Goal: Task Accomplishment & Management: Manage account settings

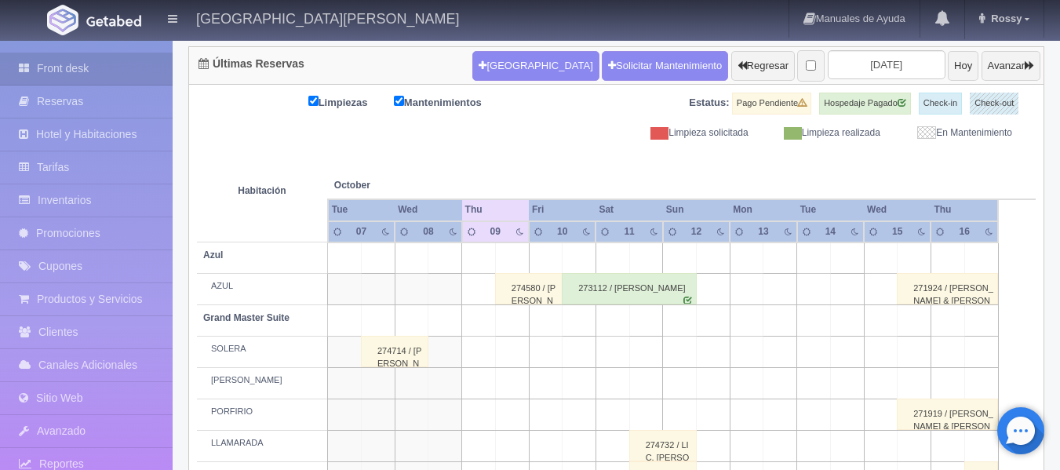
scroll to position [191, 0]
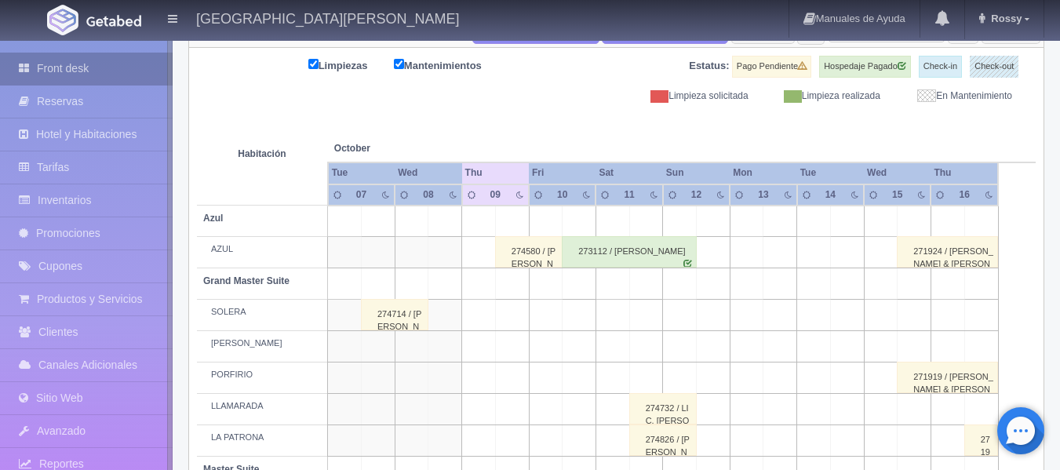
click at [102, 67] on link "Front desk" at bounding box center [86, 69] width 173 height 32
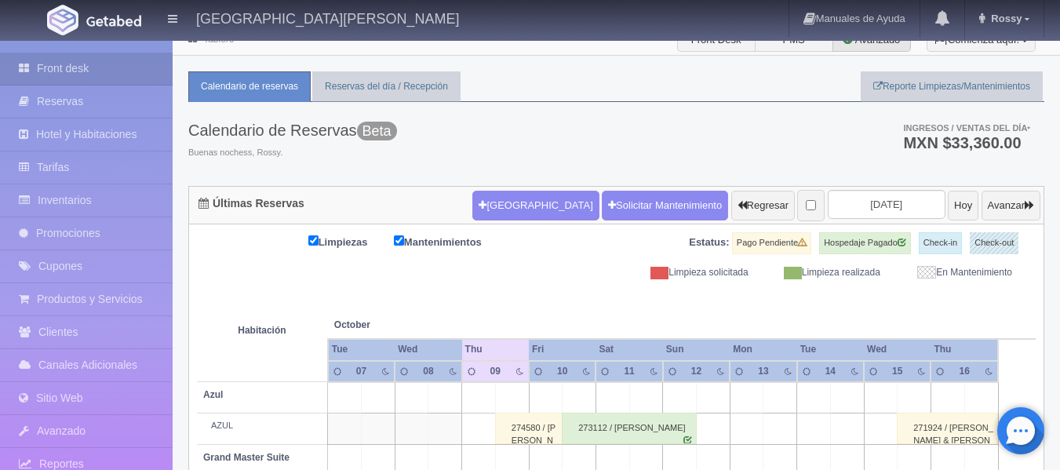
scroll to position [9, 0]
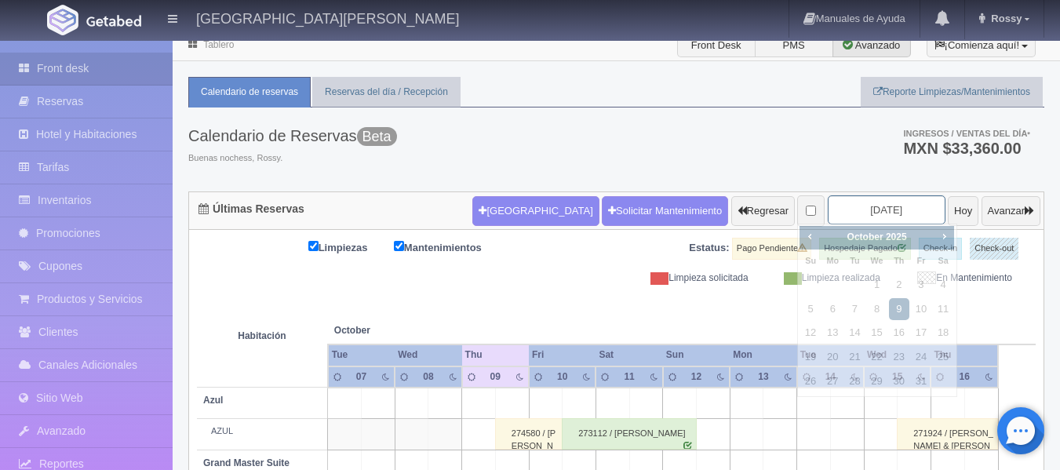
click at [892, 206] on input "2025-10-09" at bounding box center [887, 209] width 118 height 29
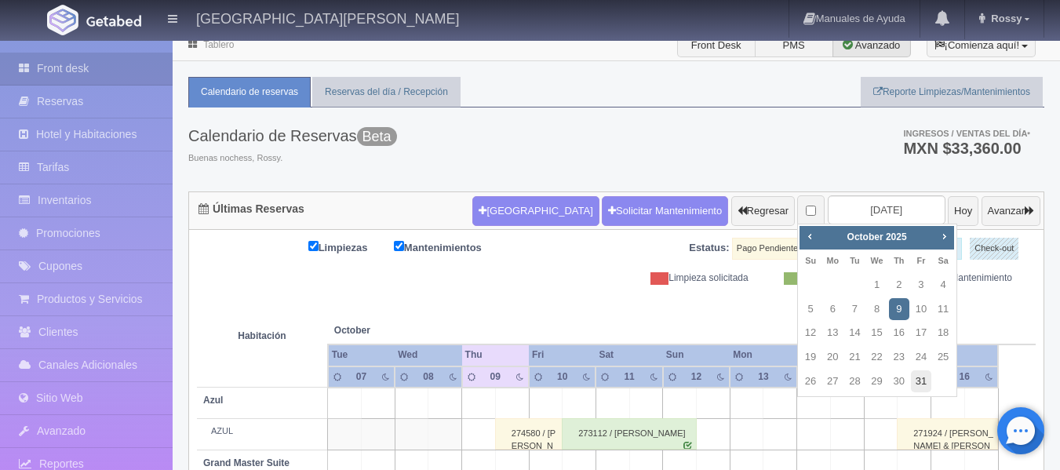
click at [927, 380] on link "31" at bounding box center [921, 381] width 20 height 23
type input "2025-10-31"
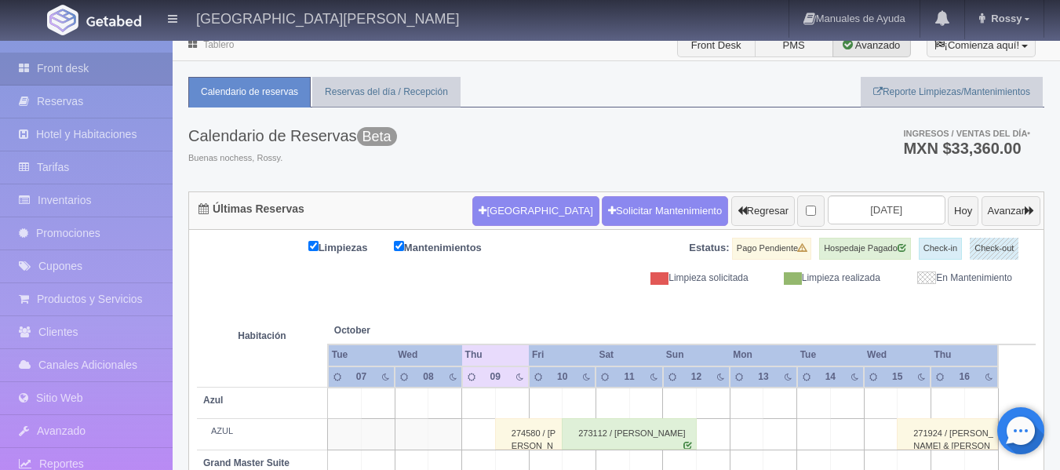
click at [711, 107] on ul "Calendario de reservas Reservas del día / Recepción Reporte Limpiezas/Mantenimi…" at bounding box center [616, 92] width 856 height 31
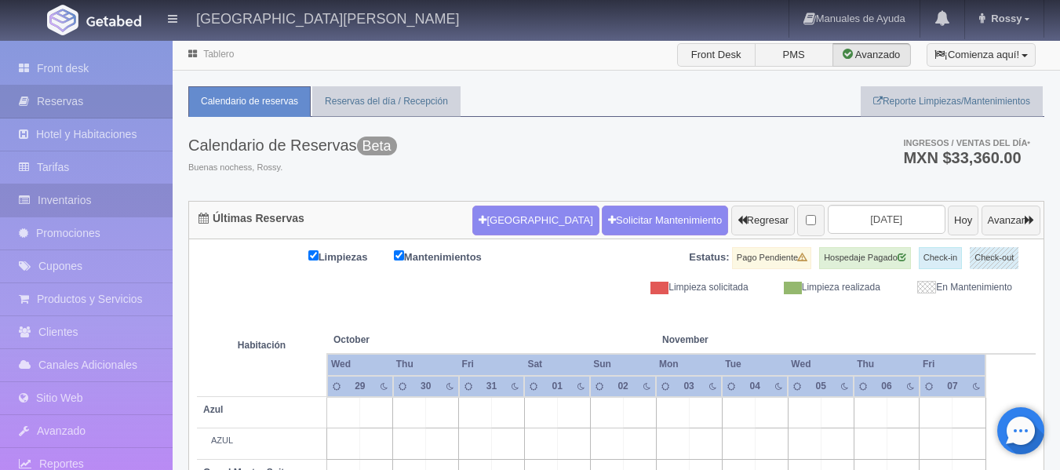
click at [116, 198] on link "Inventarios" at bounding box center [86, 200] width 173 height 32
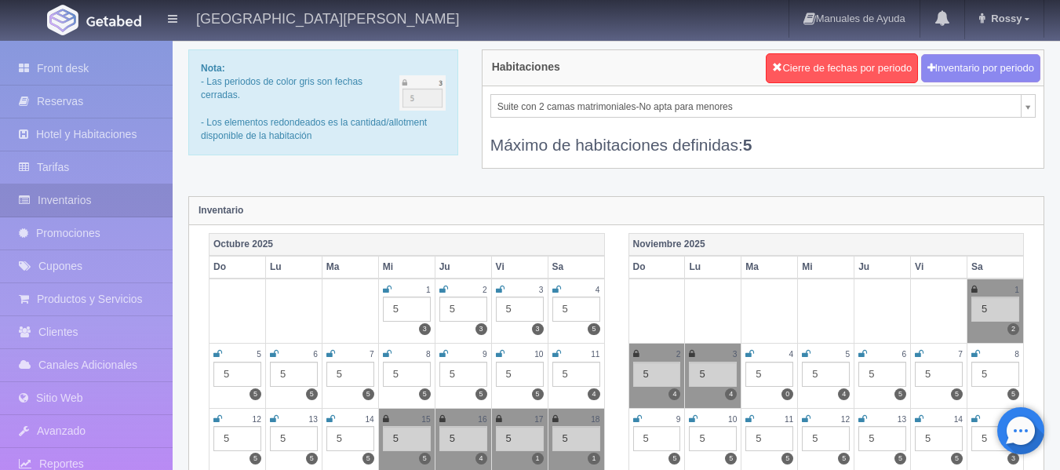
scroll to position [39, 0]
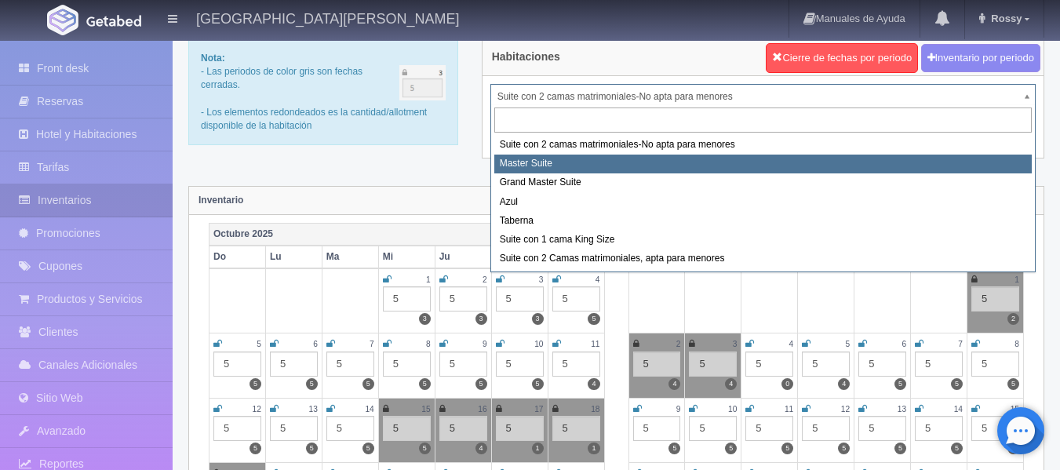
select select "1894"
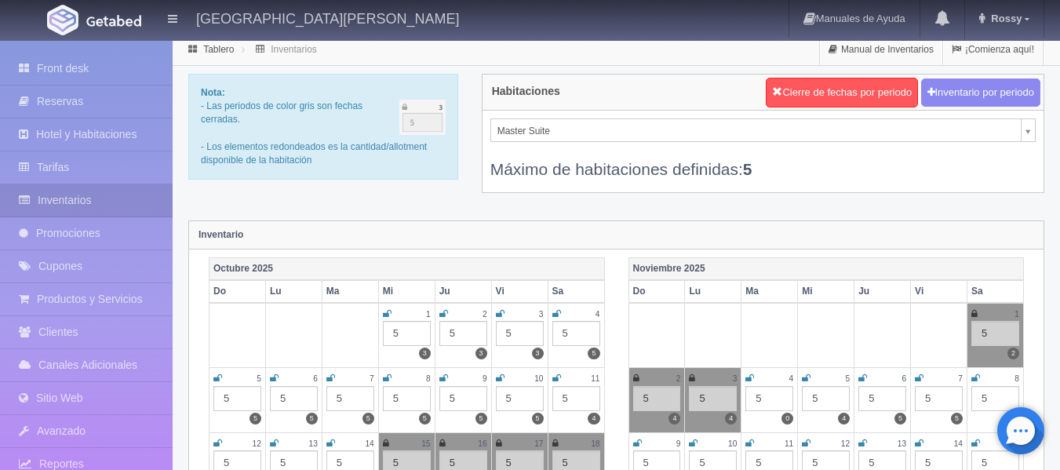
scroll to position [0, 0]
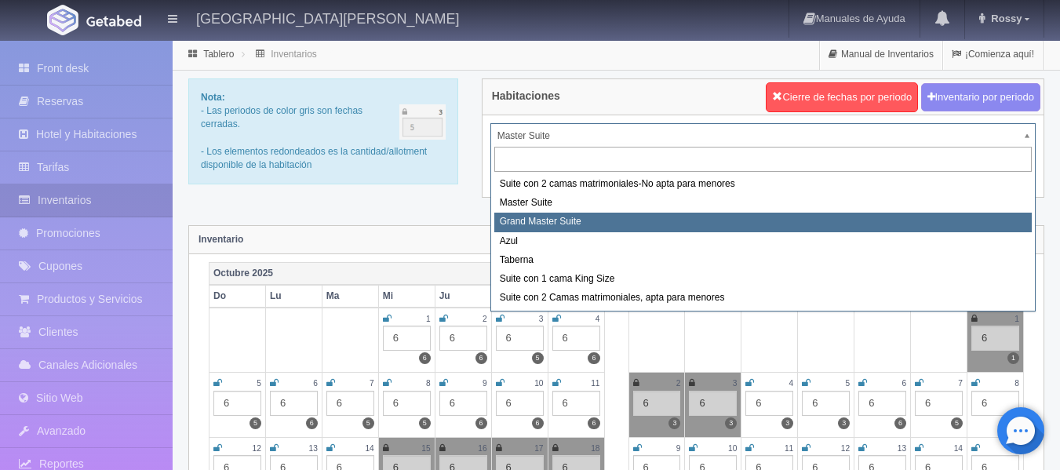
select select "1918"
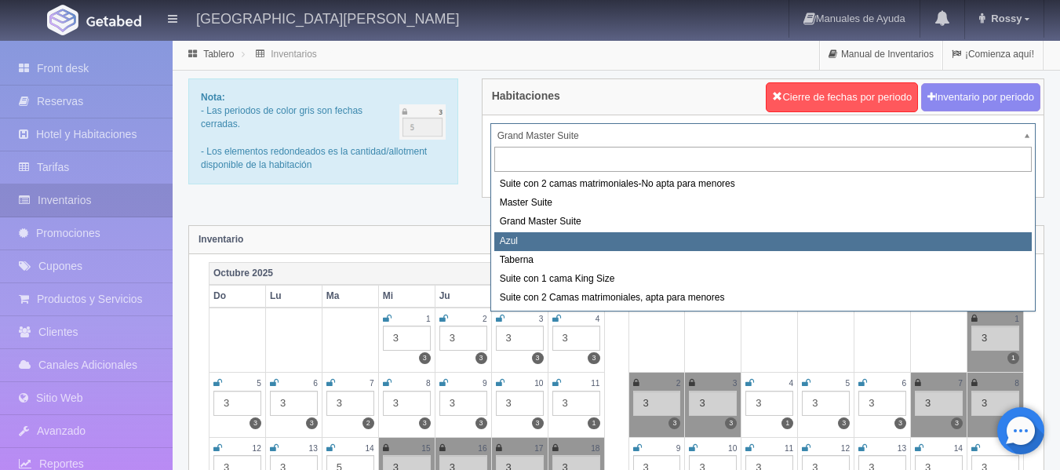
select select "1919"
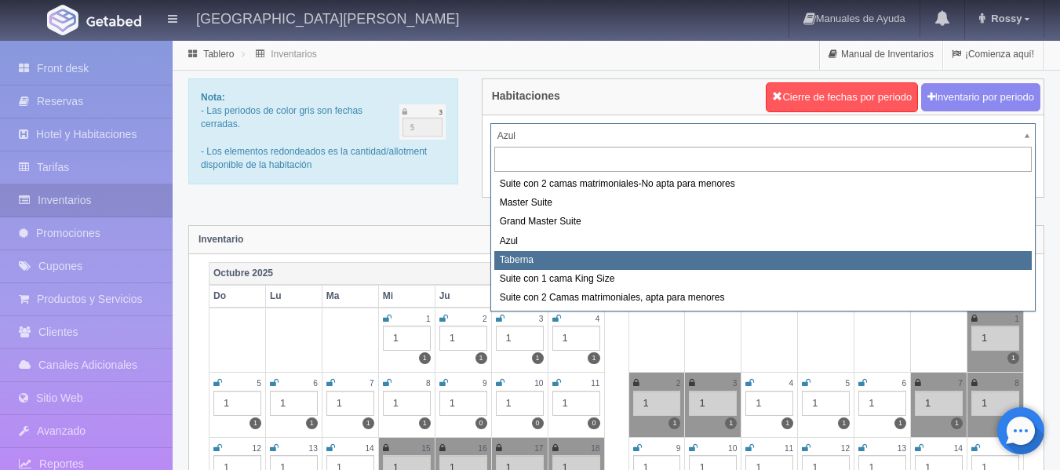
select select "1920"
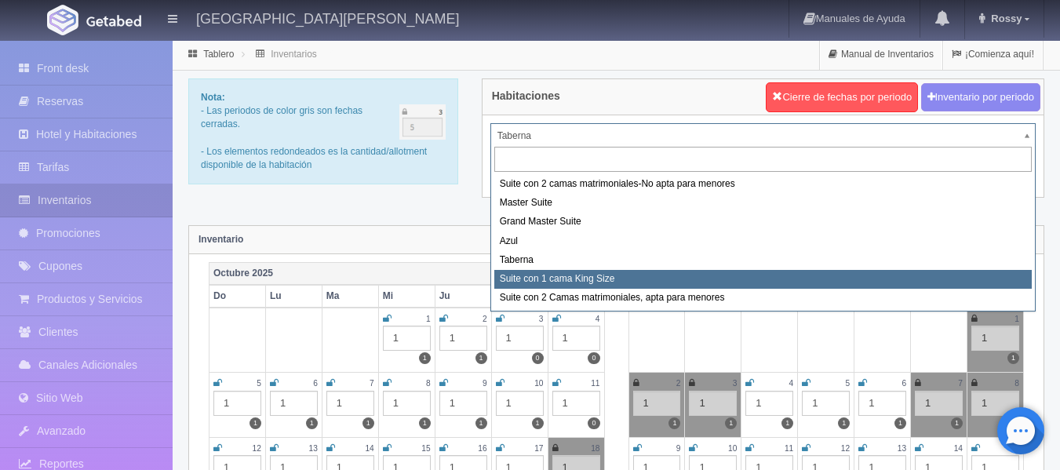
select select "1921"
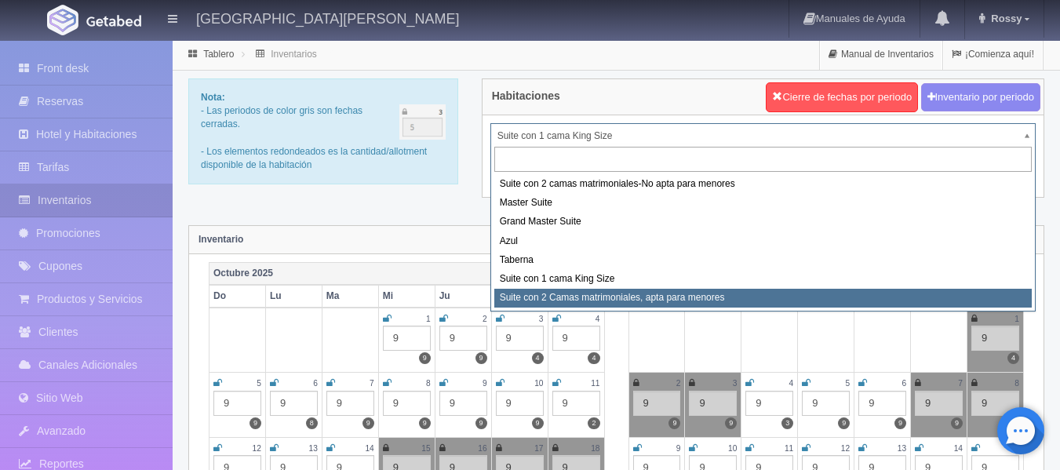
select select "1983"
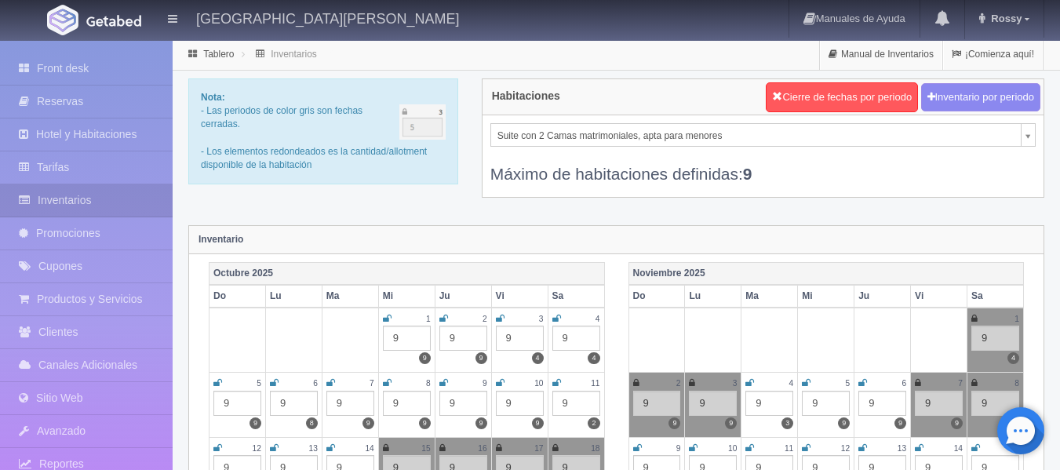
click at [109, 153] on link "Tarifas" at bounding box center [86, 167] width 173 height 32
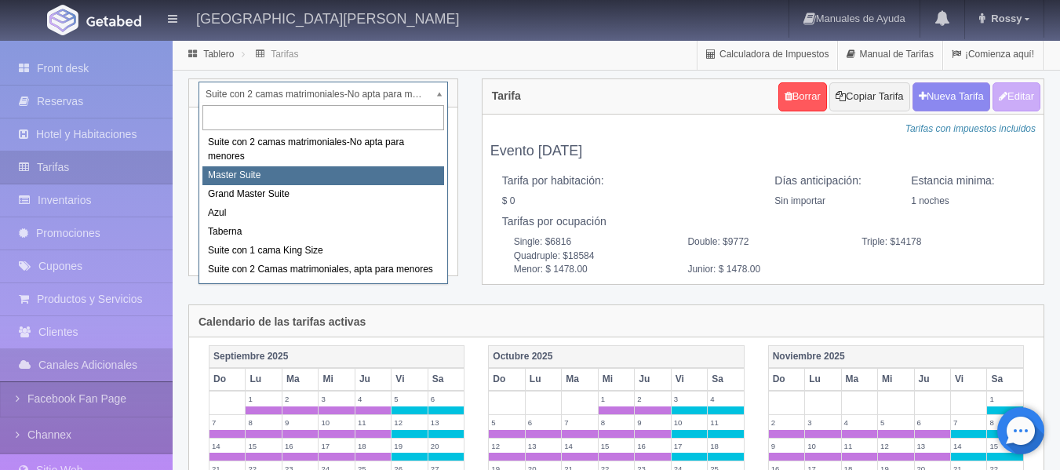
select select "1894"
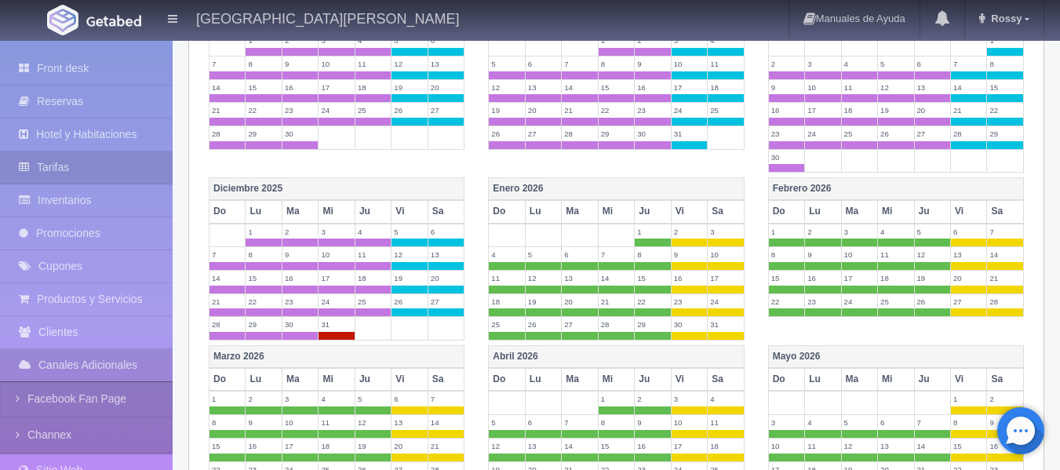
scroll to position [371, 0]
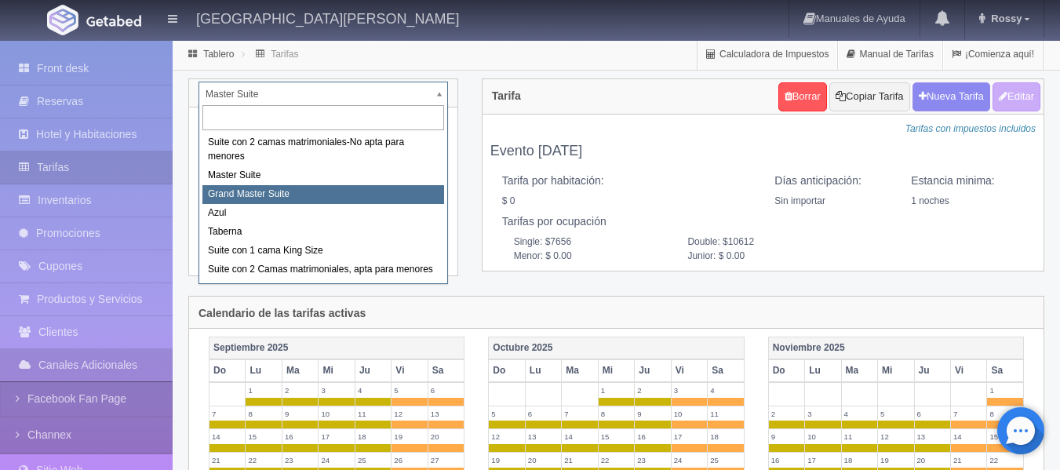
select select "1918"
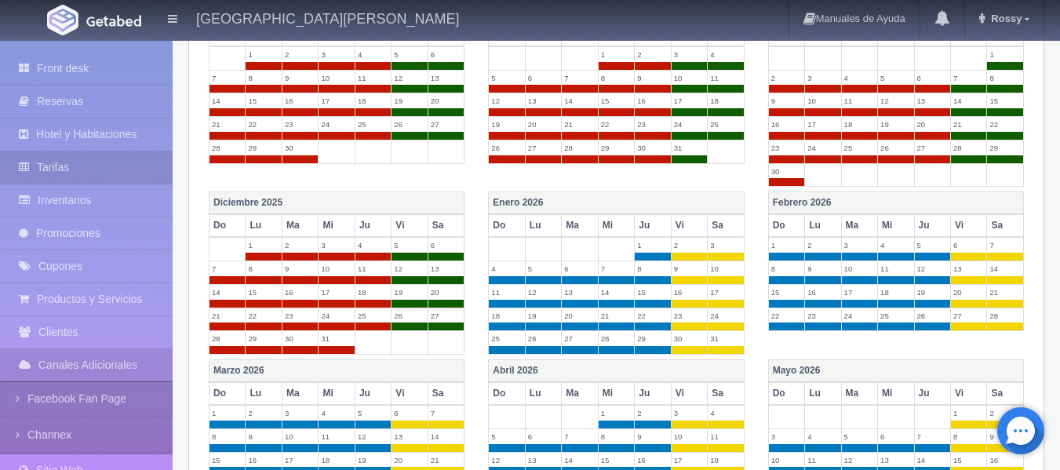
scroll to position [334, 0]
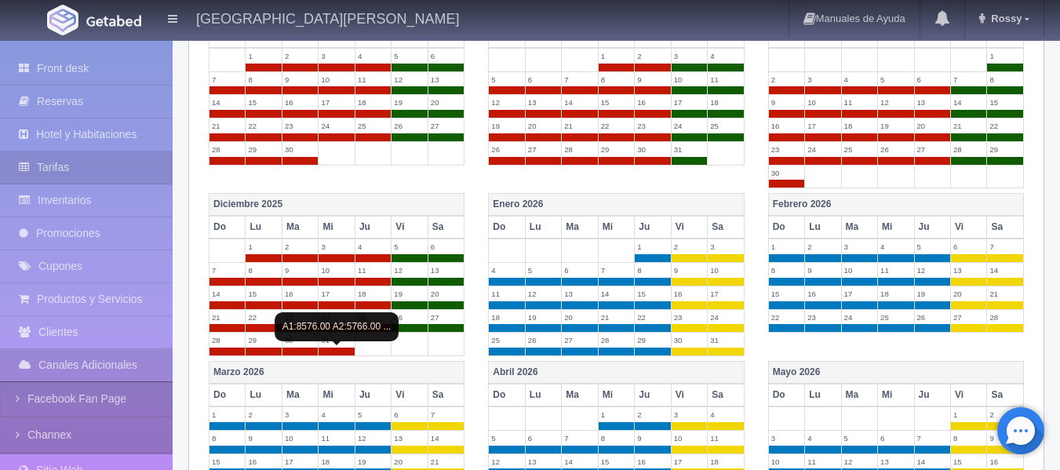
click at [330, 348] on span at bounding box center [336, 352] width 35 height 8
click at [322, 340] on label "31" at bounding box center [336, 340] width 35 height 15
click at [334, 346] on label "31" at bounding box center [336, 340] width 35 height 15
click at [335, 352] on span at bounding box center [336, 352] width 35 height 8
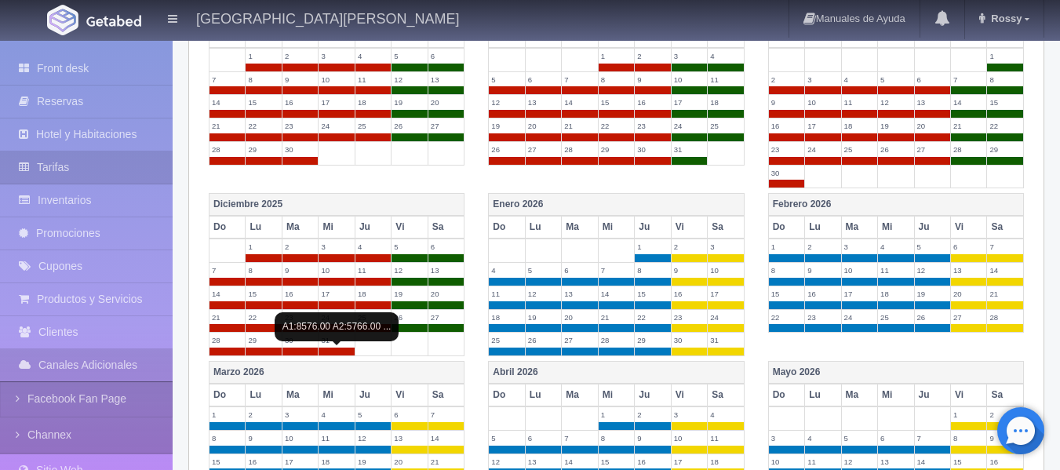
click at [335, 352] on span at bounding box center [336, 352] width 35 height 8
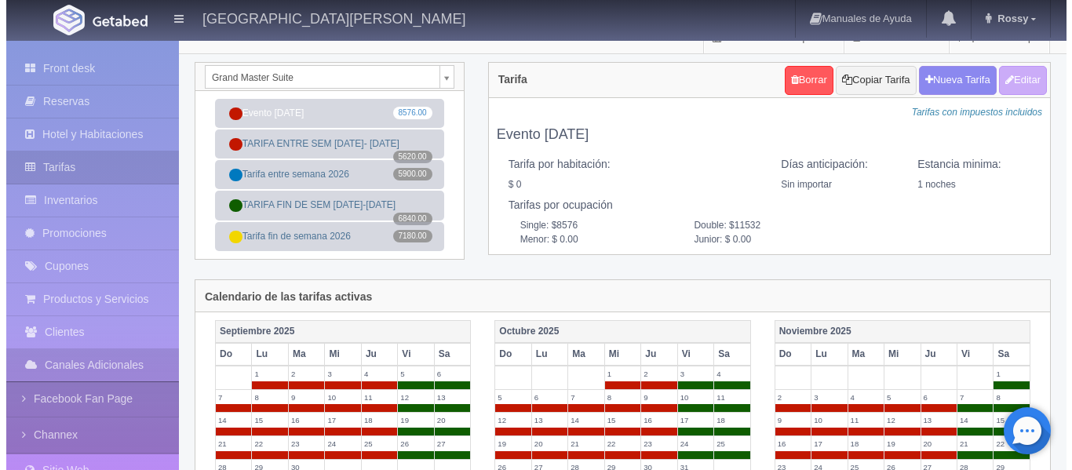
scroll to position [0, 0]
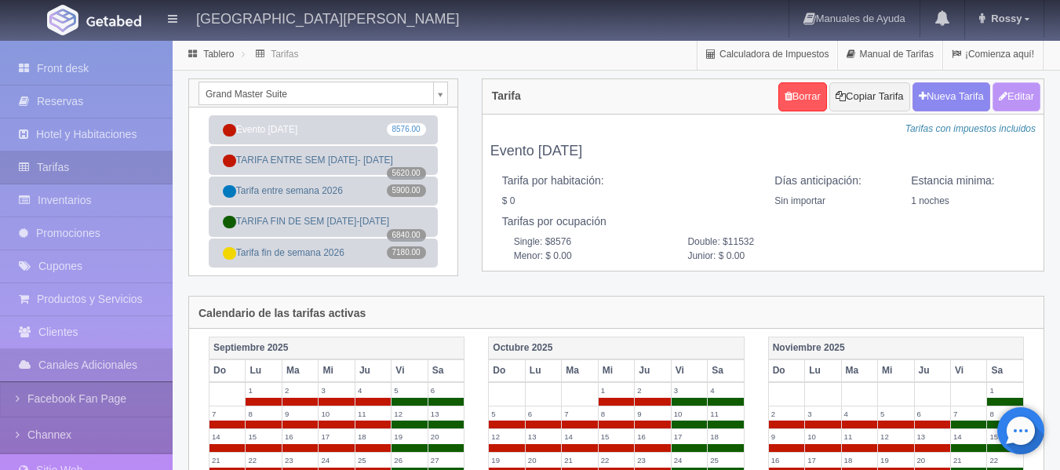
click at [1011, 97] on button "Editar" at bounding box center [1016, 96] width 48 height 29
type input "Evento [DATE]"
select select "0"
type input "1"
checkbox input "false"
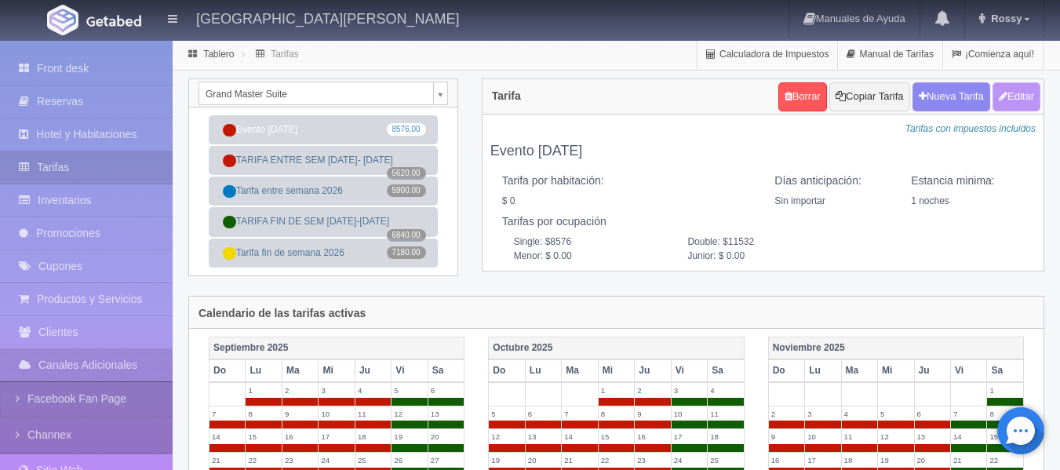
type input "8576"
type input "11532"
type input "0.00"
checkbox input "true"
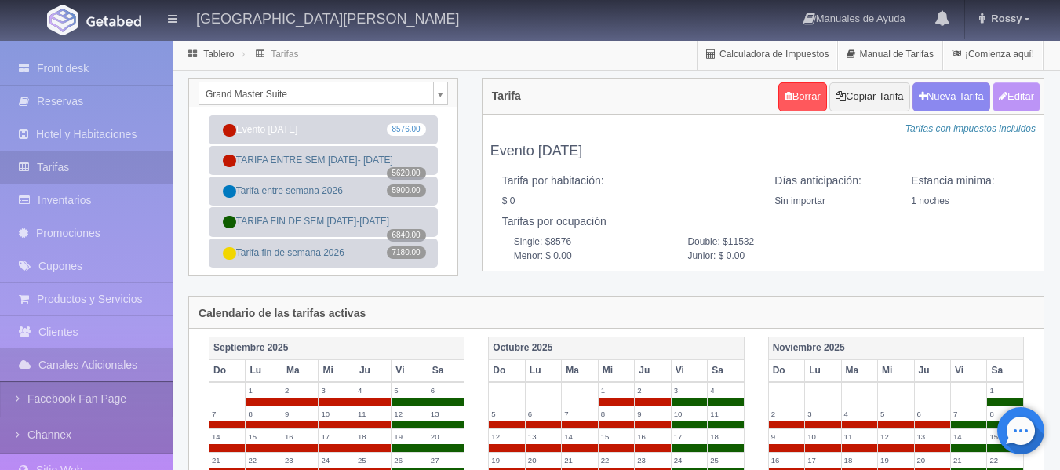
checkbox input "true"
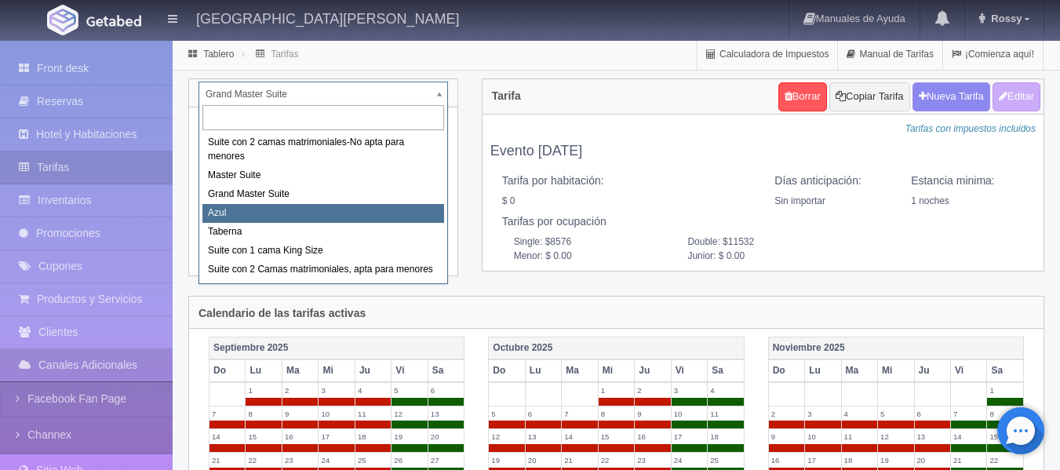
select select "1919"
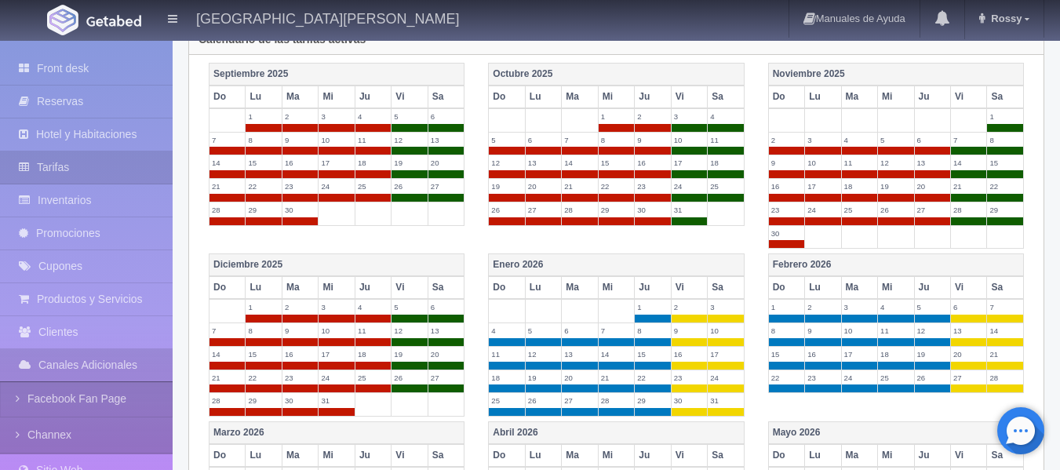
scroll to position [278, 0]
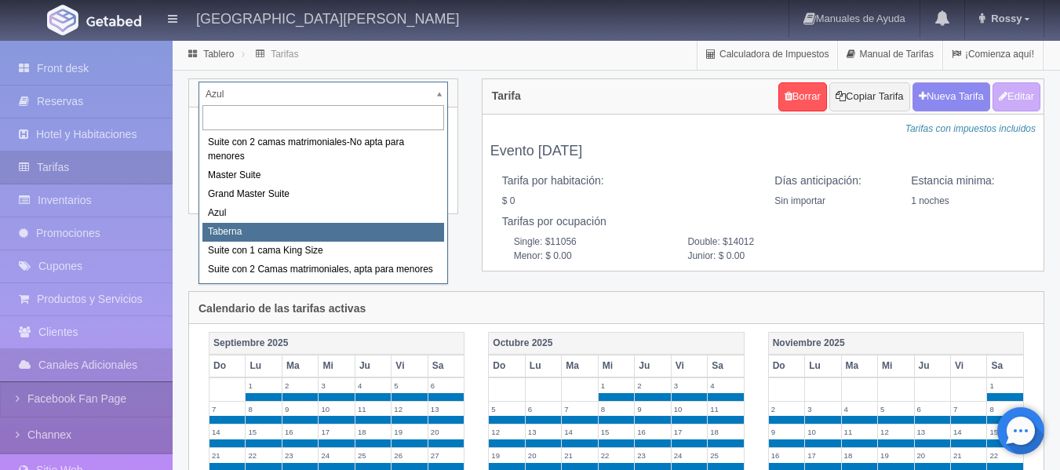
select select "1920"
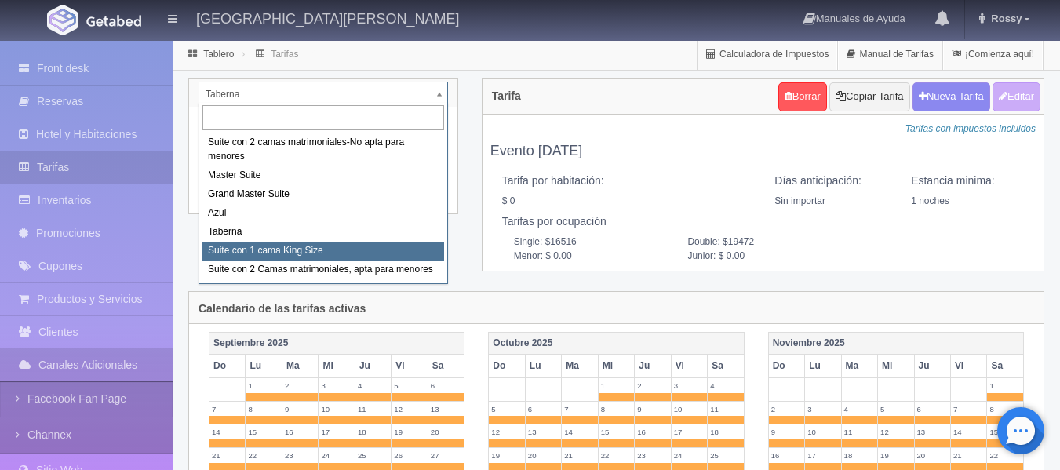
select select "1921"
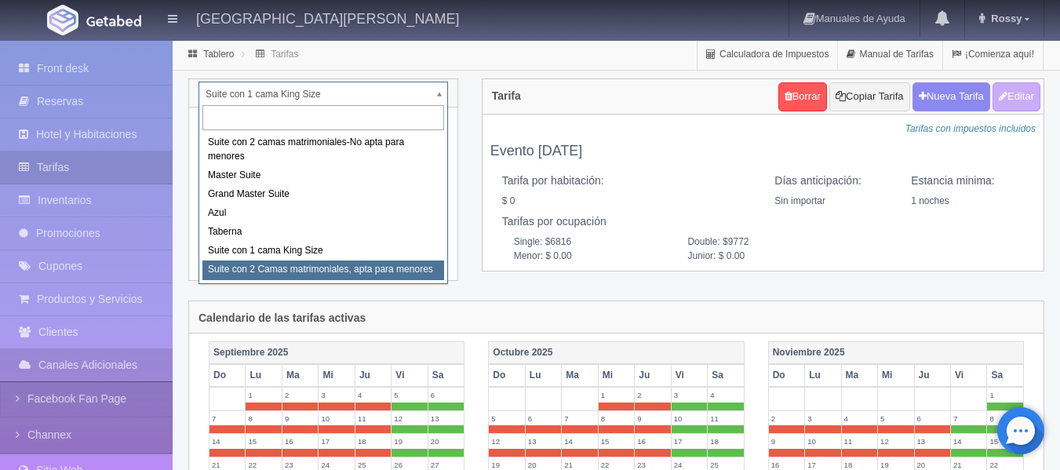
select select "1983"
